Goal: Task Accomplishment & Management: Use online tool/utility

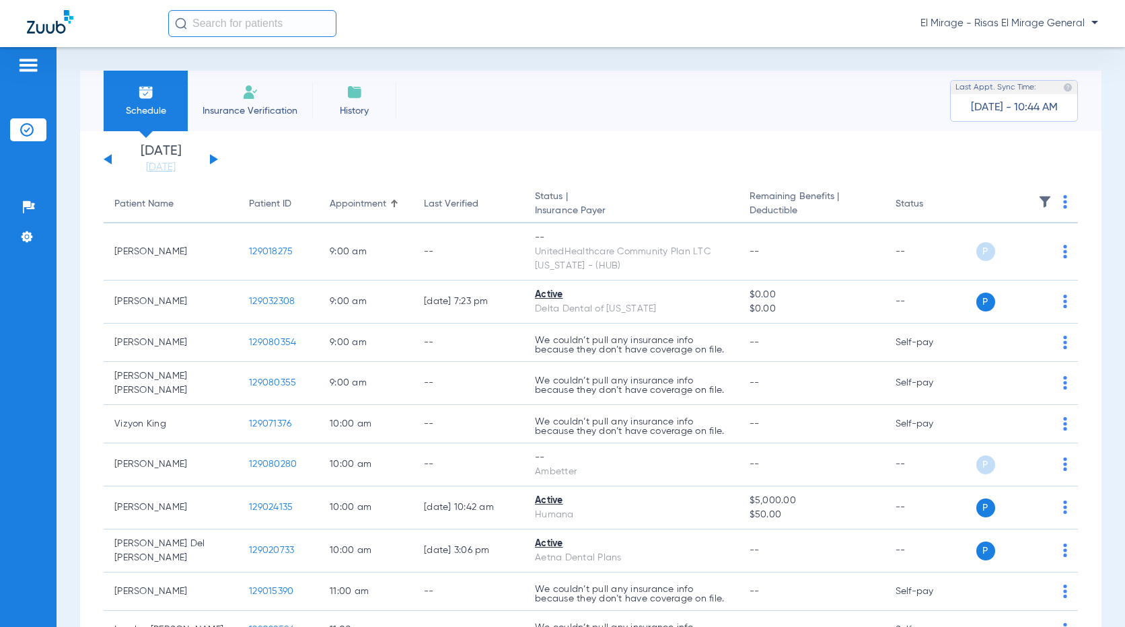
click at [254, 99] on img at bounding box center [250, 92] width 16 height 16
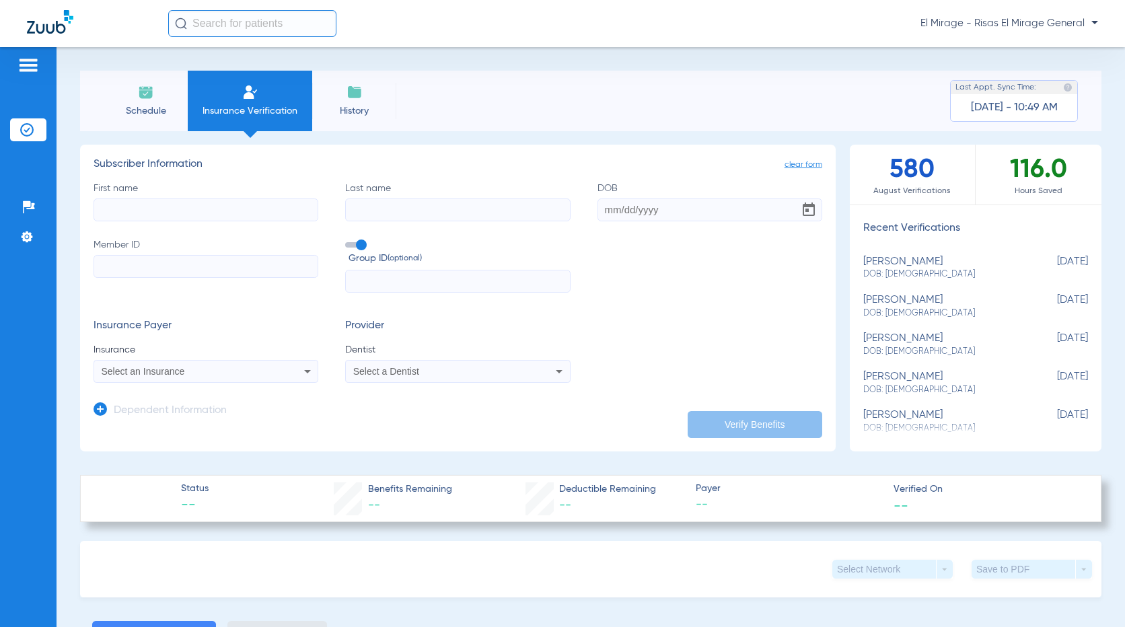
click at [164, 103] on li "Schedule" at bounding box center [146, 101] width 84 height 61
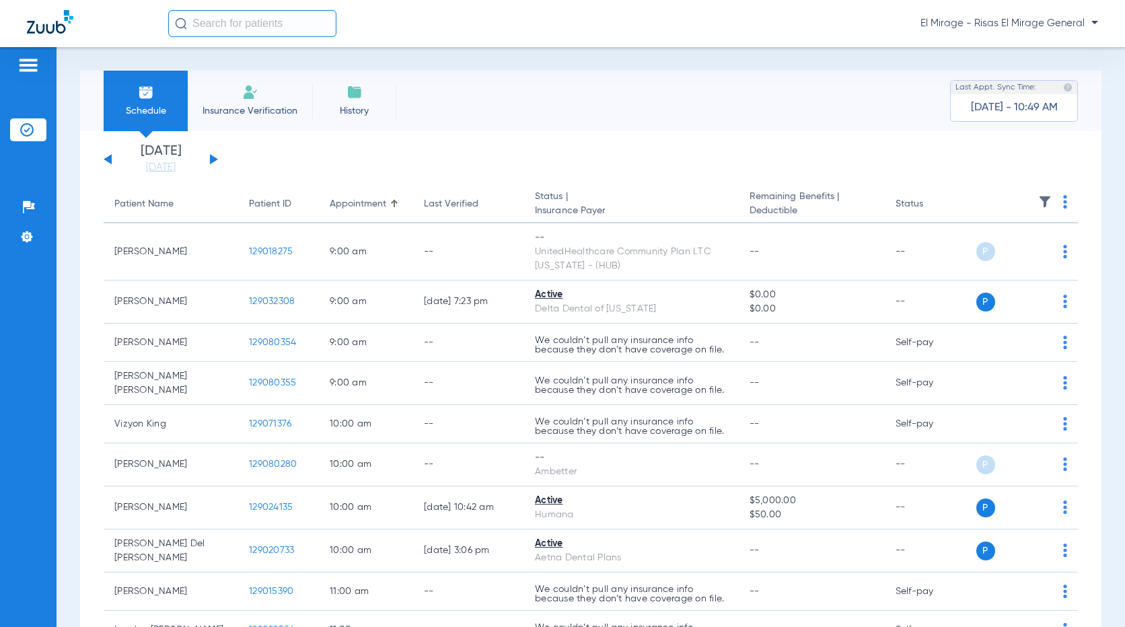
click at [201, 21] on input "text" at bounding box center [252, 23] width 168 height 27
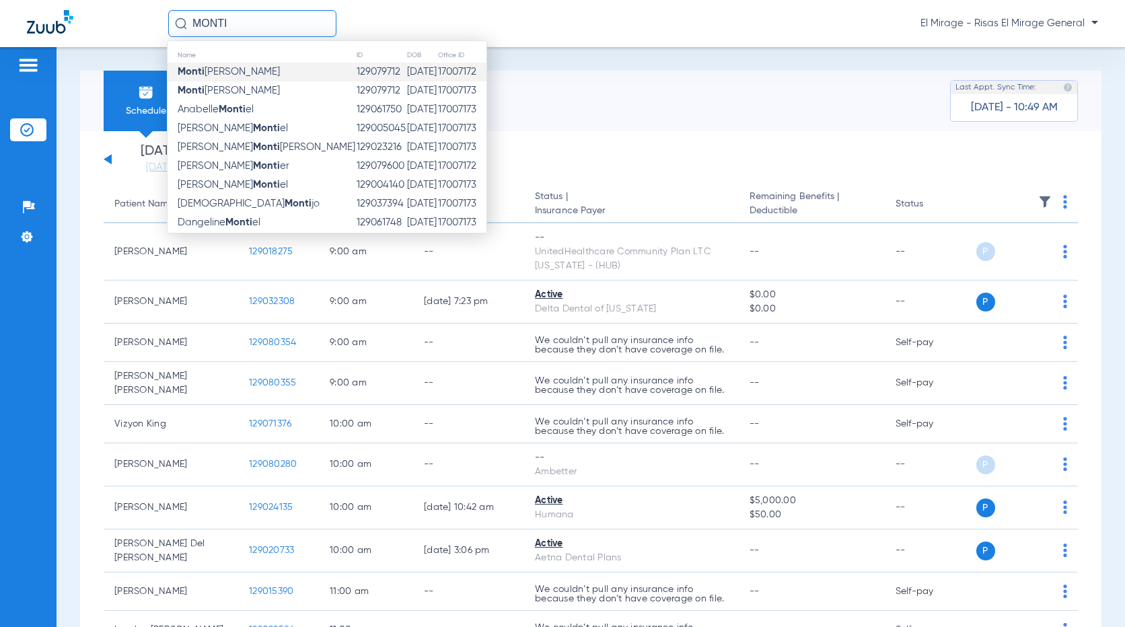
type input "MONTI"
click at [221, 71] on span "[PERSON_NAME]" at bounding box center [229, 72] width 102 height 10
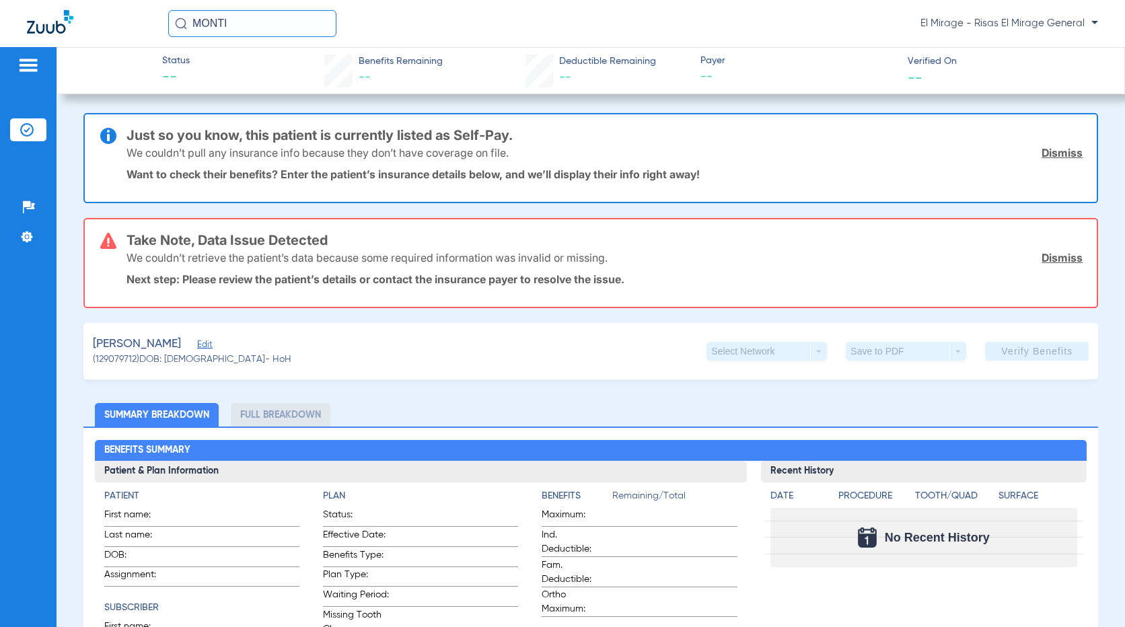
scroll to position [67, 0]
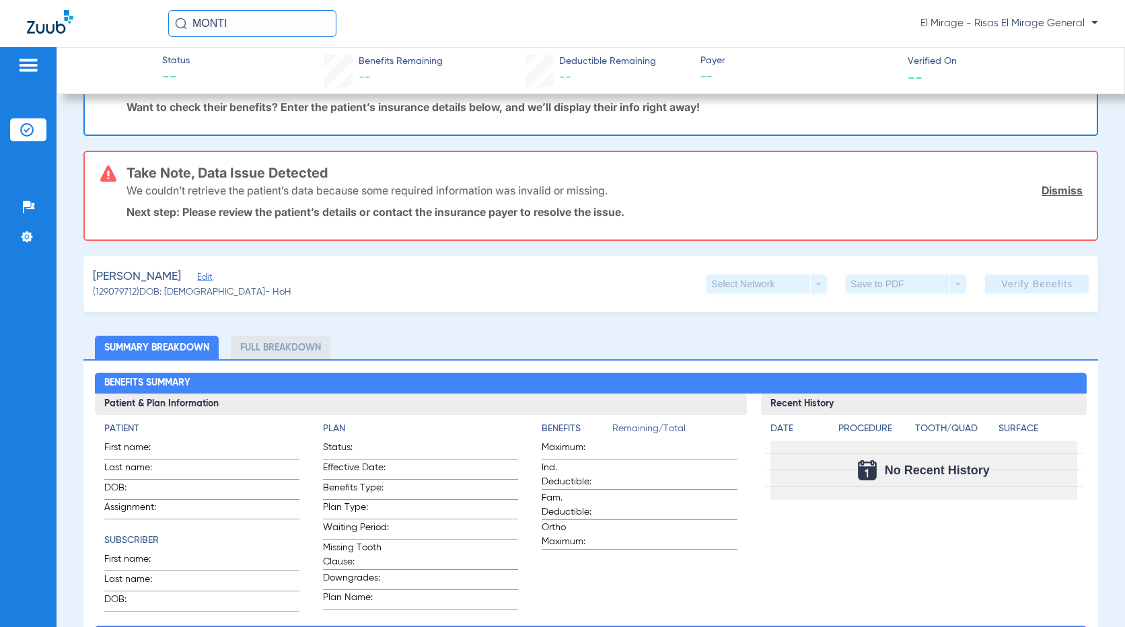
click at [197, 277] on span "Edit" at bounding box center [203, 279] width 12 height 13
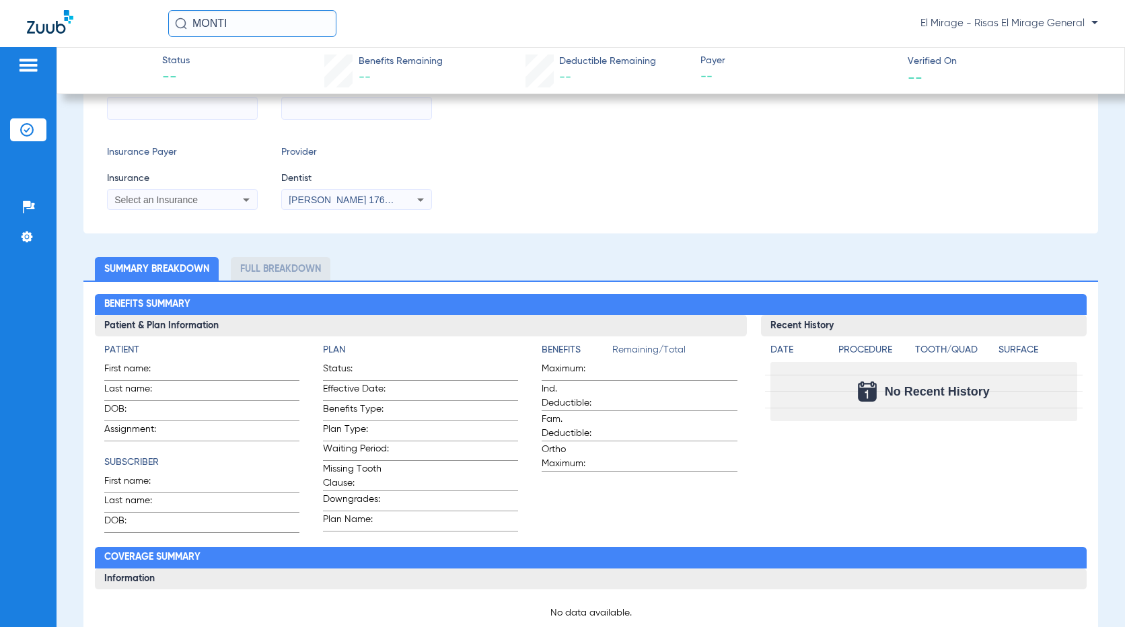
scroll to position [404, 0]
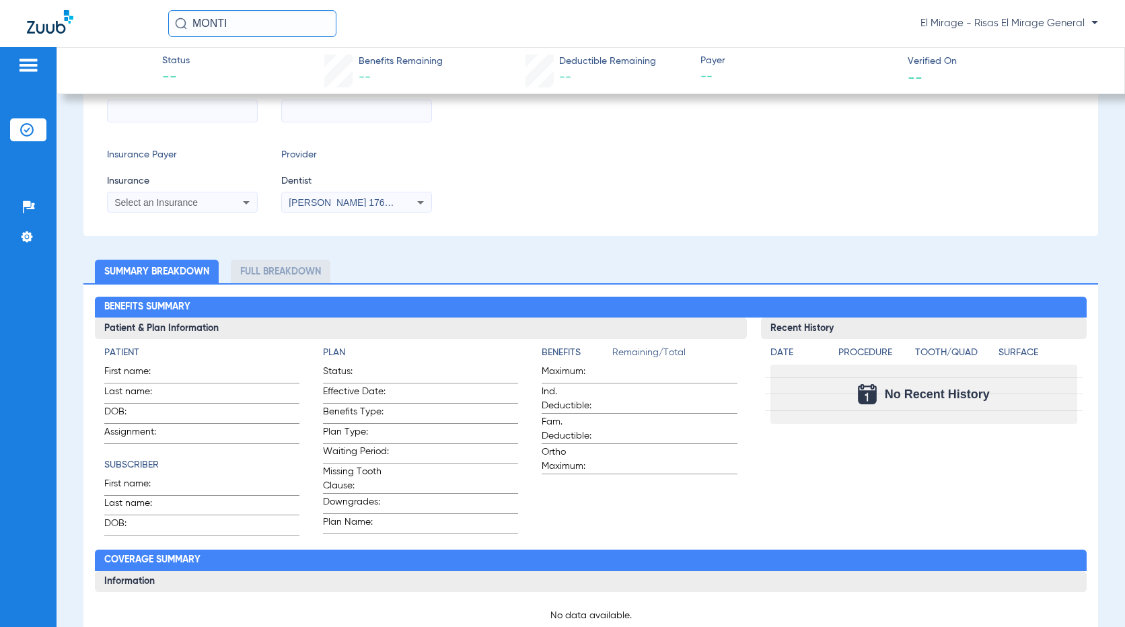
click at [300, 270] on li "Full Breakdown" at bounding box center [281, 272] width 100 height 24
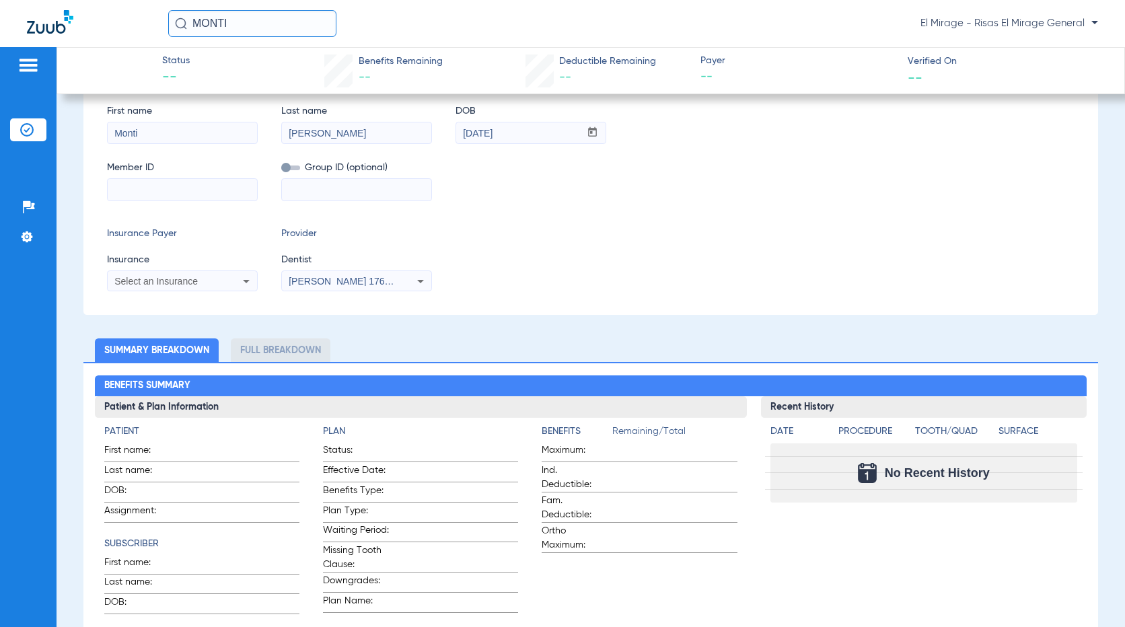
scroll to position [202, 0]
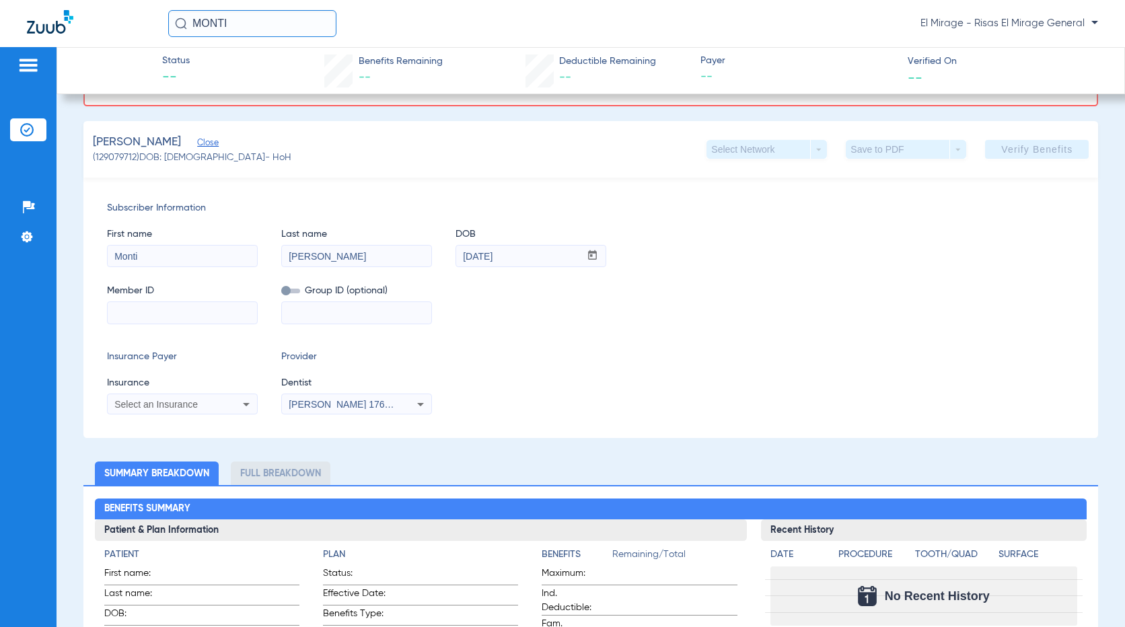
click at [165, 406] on span "Select an Insurance" at bounding box center [155, 404] width 83 height 11
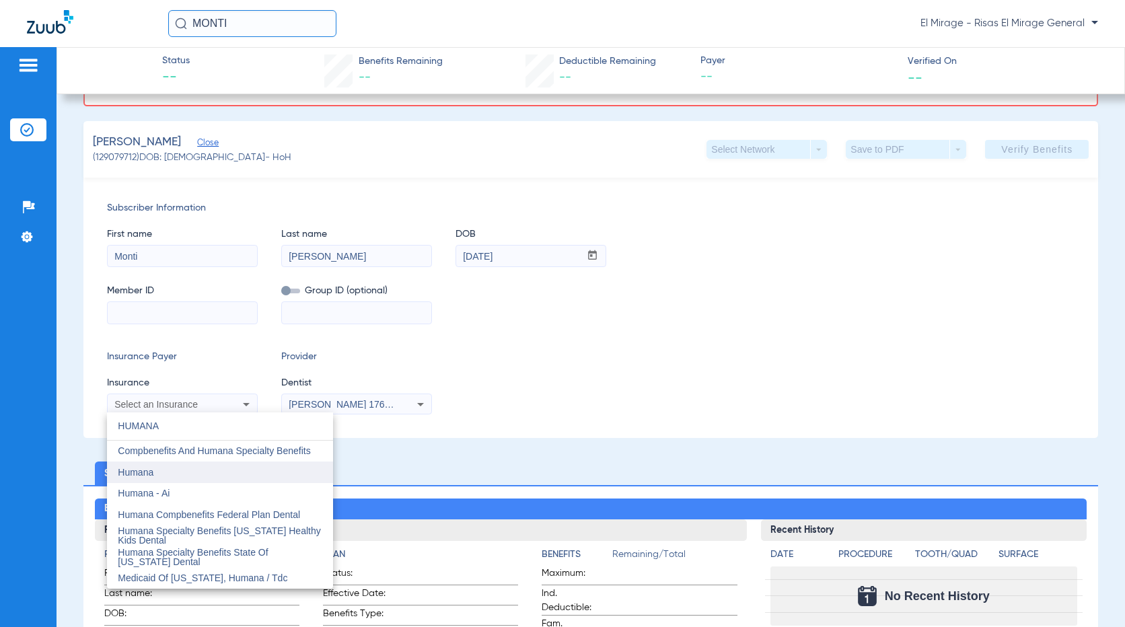
type input "HUMANA"
click at [131, 430] on span "Humana" at bounding box center [136, 472] width 36 height 11
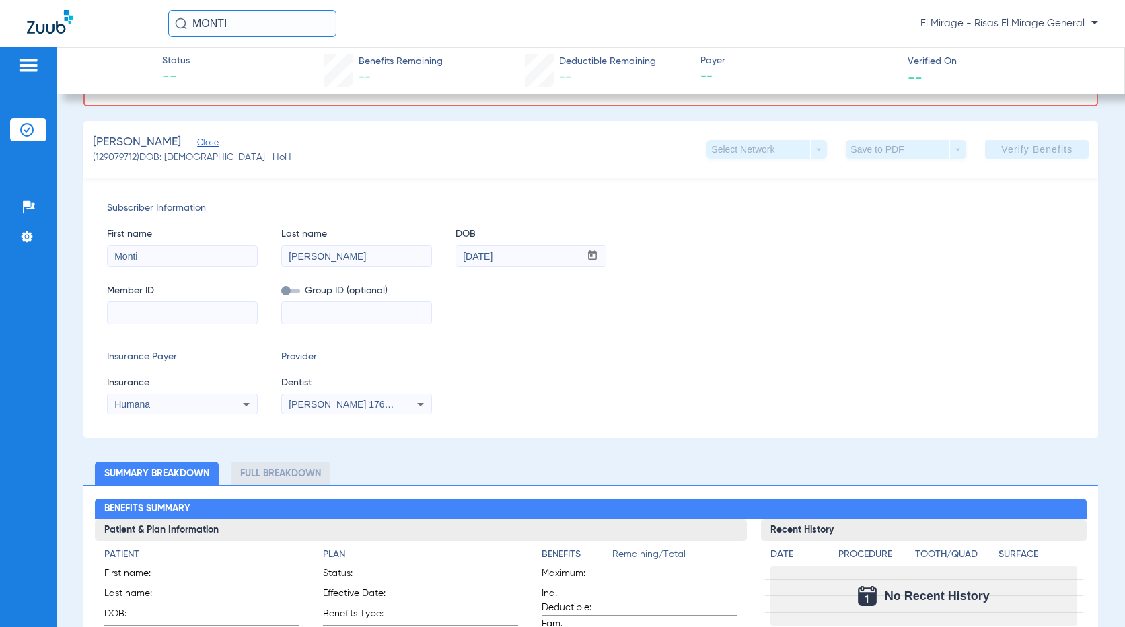
click at [472, 373] on div "Insurance Payer Insurance Humana Provider Dentist [PERSON_NAME] 1760006621" at bounding box center [591, 382] width 968 height 65
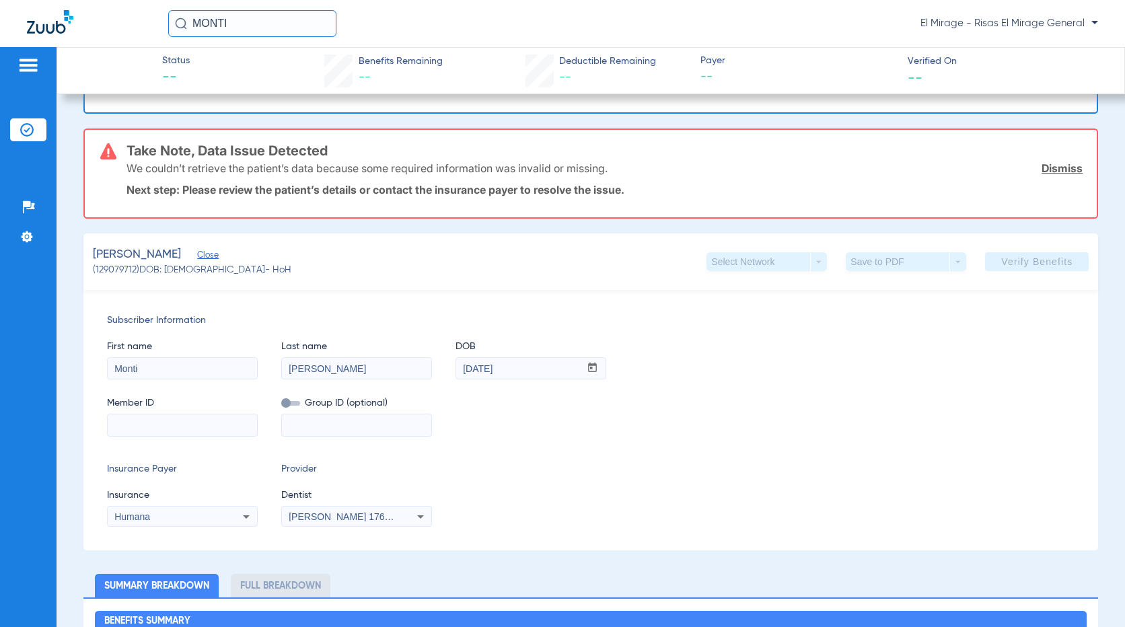
scroll to position [0, 0]
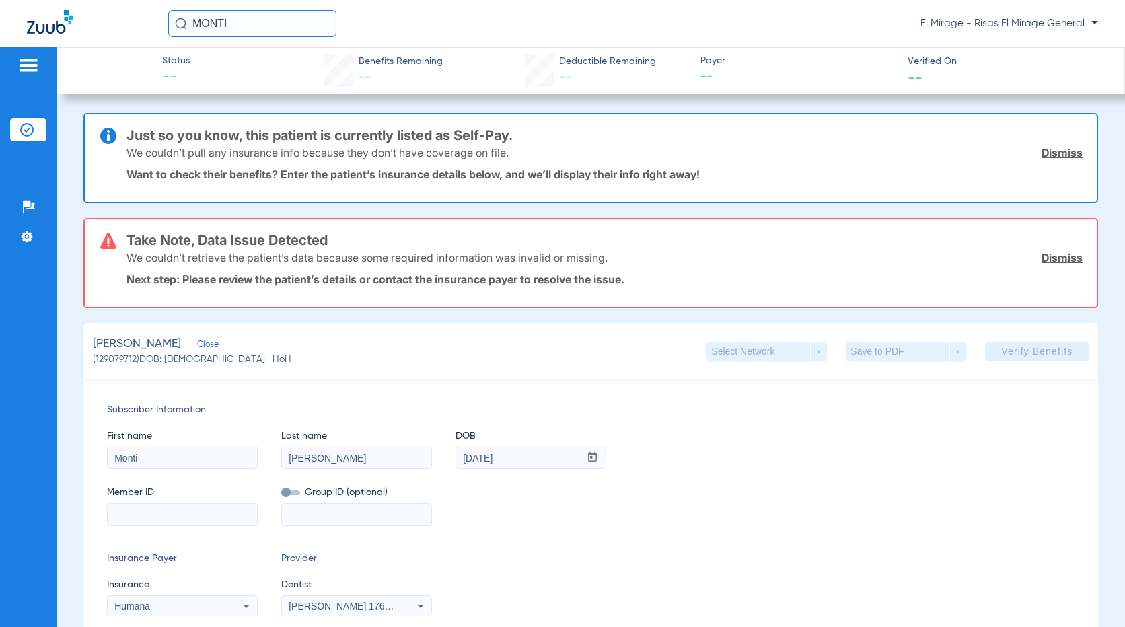
click at [672, 352] on div "Save to PDF arrow_drop_down" at bounding box center [906, 351] width 120 height 19
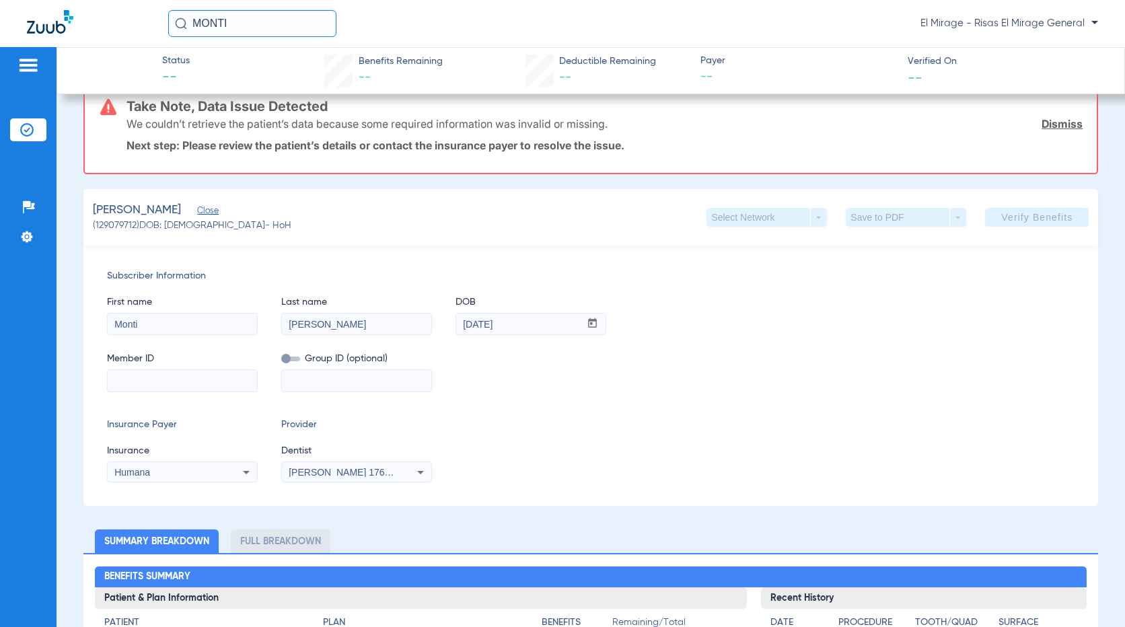
scroll to position [269, 0]
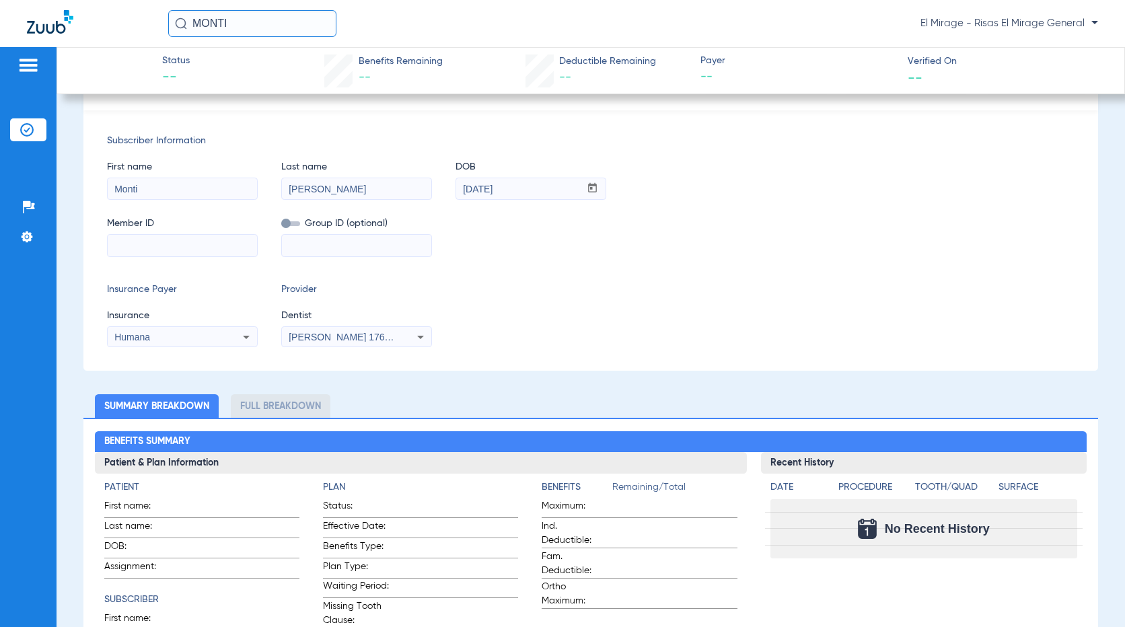
click at [667, 302] on div "Insurance Payer Insurance Humana Provider Dentist [PERSON_NAME] 1760006621" at bounding box center [591, 315] width 968 height 65
click at [165, 414] on li "Summary Breakdown" at bounding box center [157, 406] width 124 height 24
click at [274, 410] on li "Full Breakdown" at bounding box center [281, 406] width 100 height 24
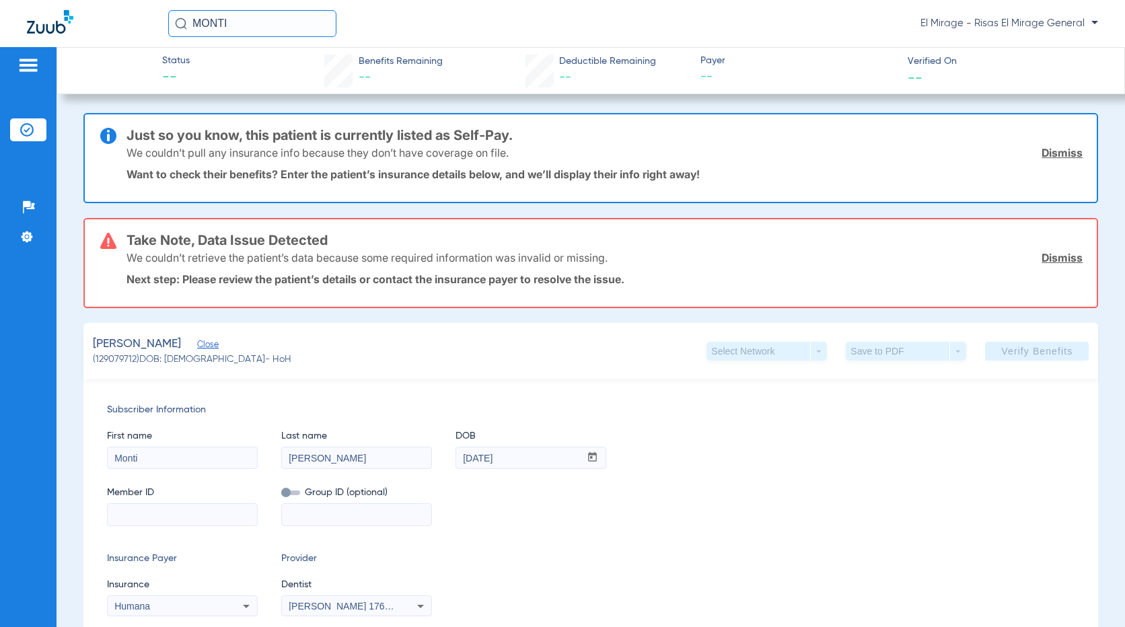
click at [672, 264] on link "Dismiss" at bounding box center [1062, 257] width 41 height 13
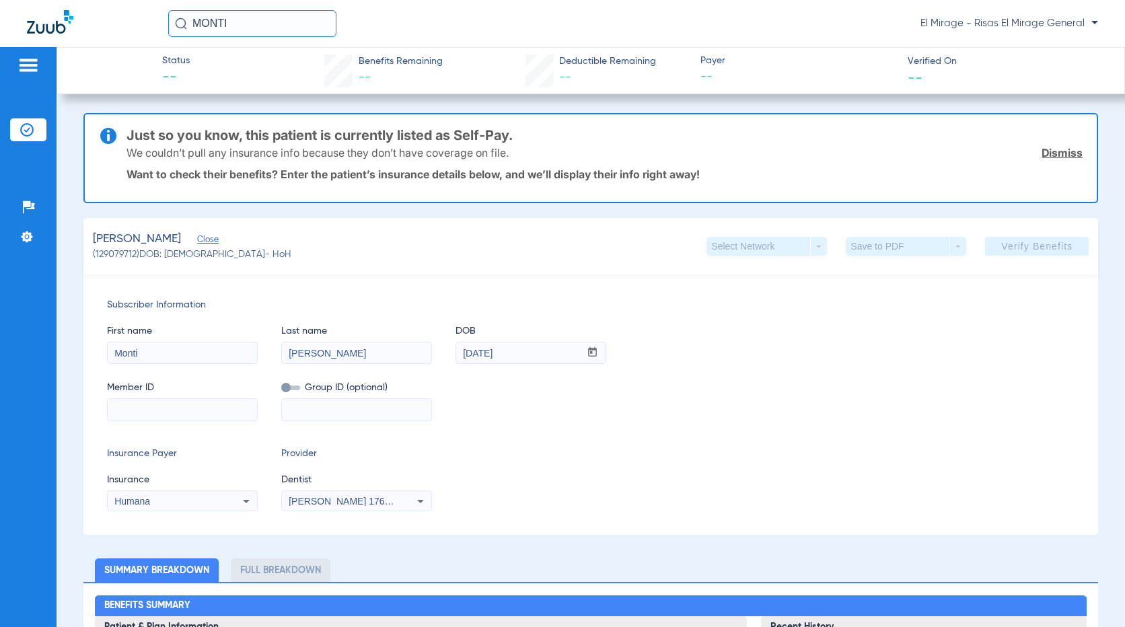
click at [672, 149] on link "Dismiss" at bounding box center [1062, 152] width 41 height 13
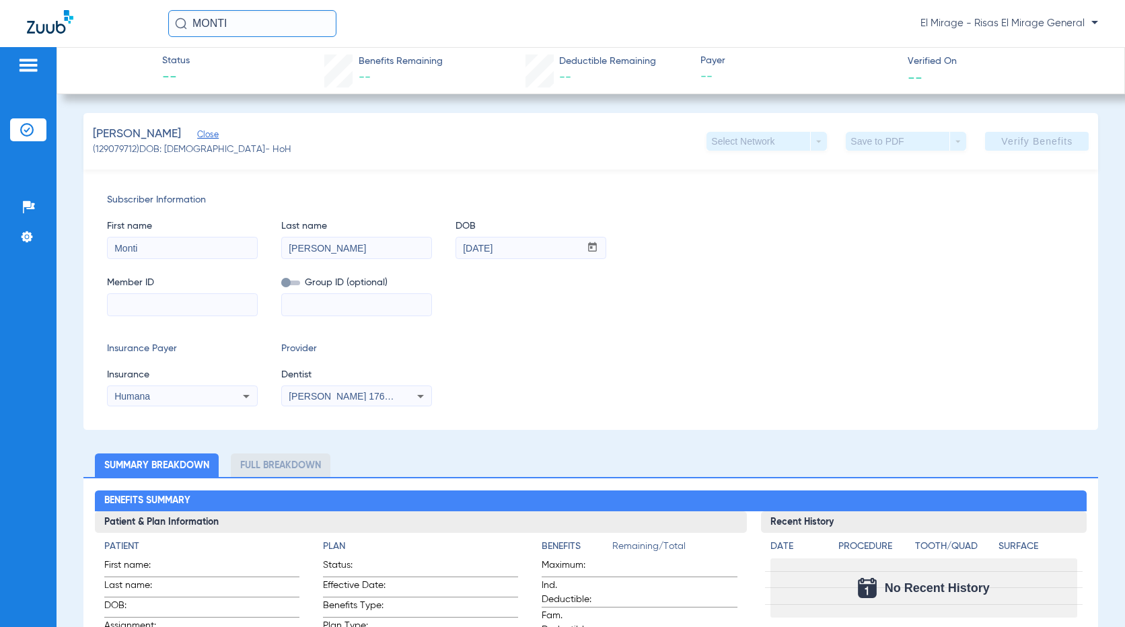
click at [160, 307] on input at bounding box center [182, 305] width 149 height 22
paste input "107035244"
type input "107035244"
click at [672, 137] on span "Verify Benefits" at bounding box center [1036, 141] width 71 height 11
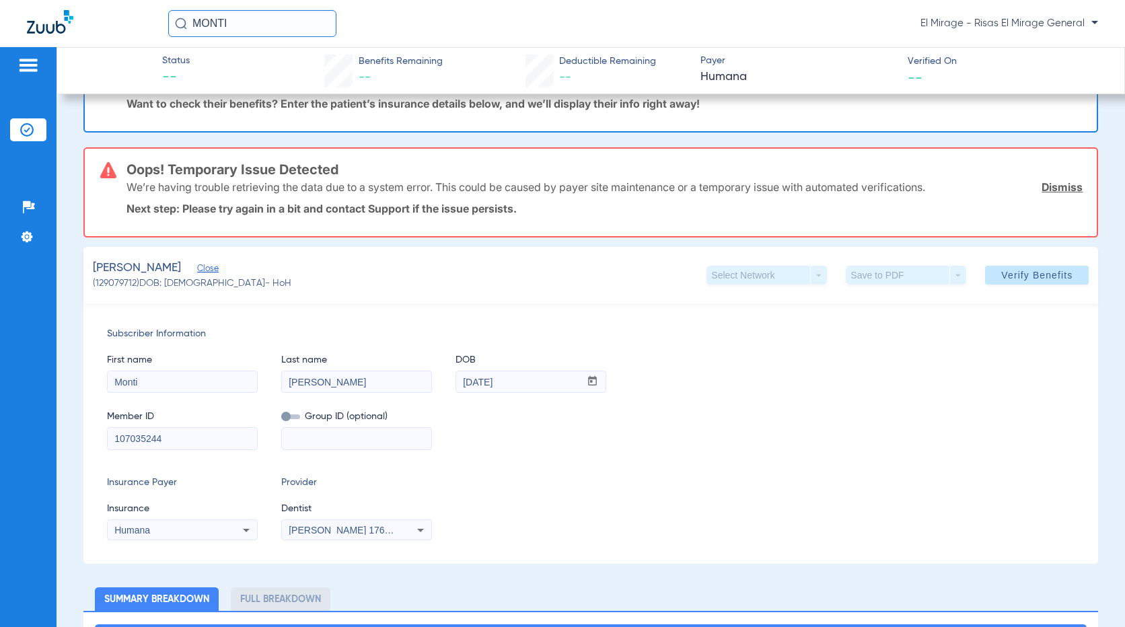
scroll to position [135, 0]
